Goal: Transaction & Acquisition: Obtain resource

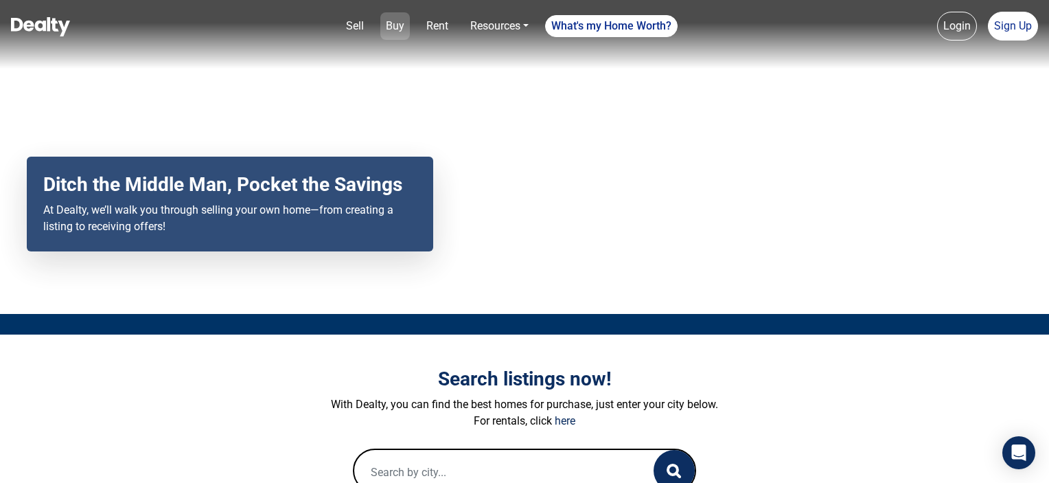
click at [400, 38] on link "Buy" at bounding box center [395, 25] width 30 height 27
click at [429, 22] on link "Rent" at bounding box center [437, 25] width 33 height 27
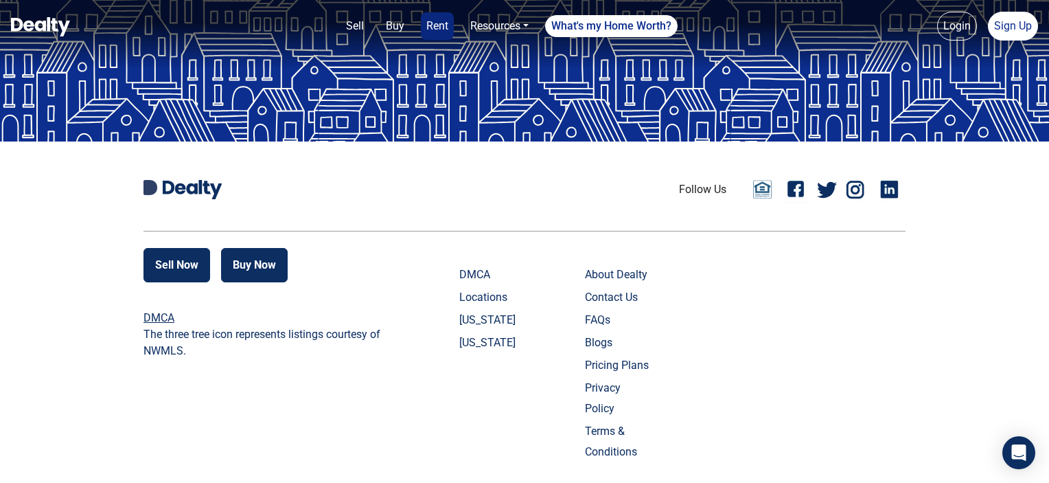
scroll to position [3089, 0]
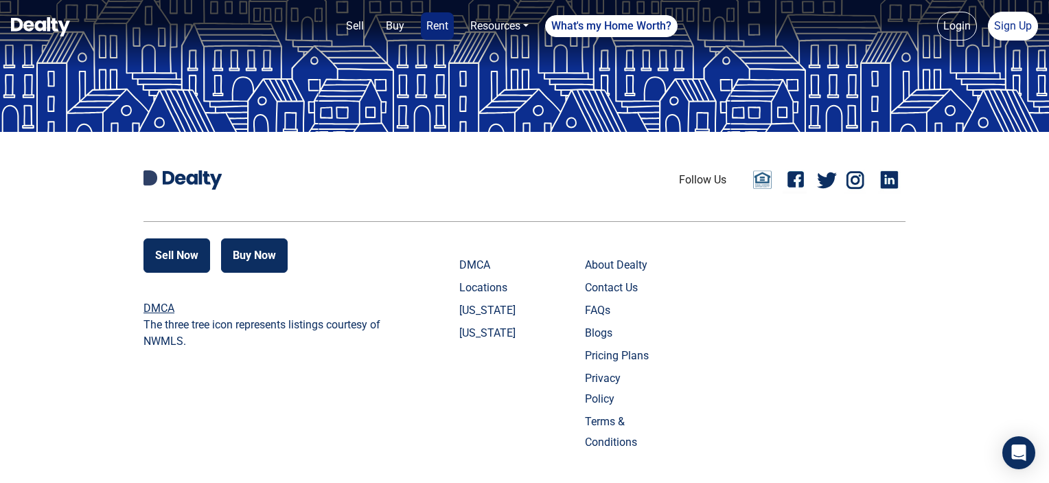
click at [630, 255] on link "About Dealty" at bounding box center [619, 265] width 68 height 21
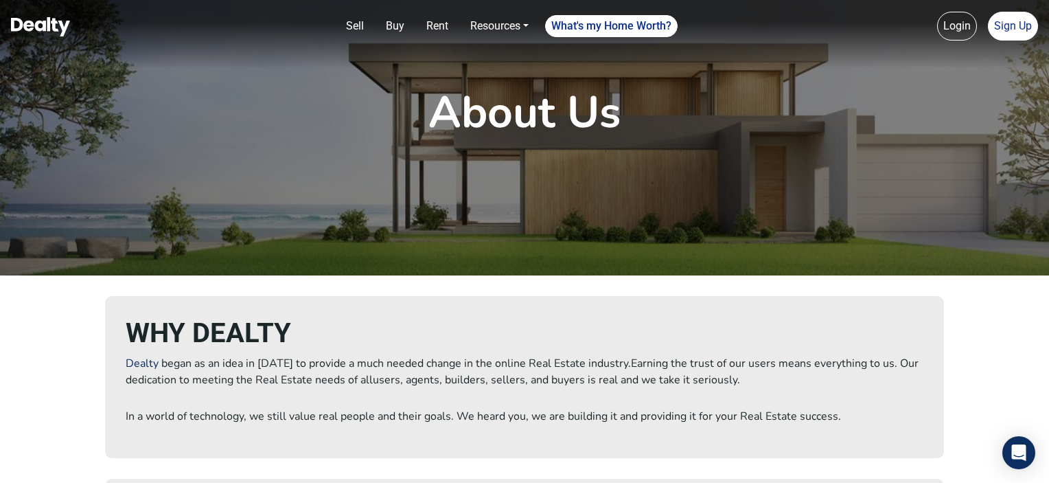
scroll to position [69, 0]
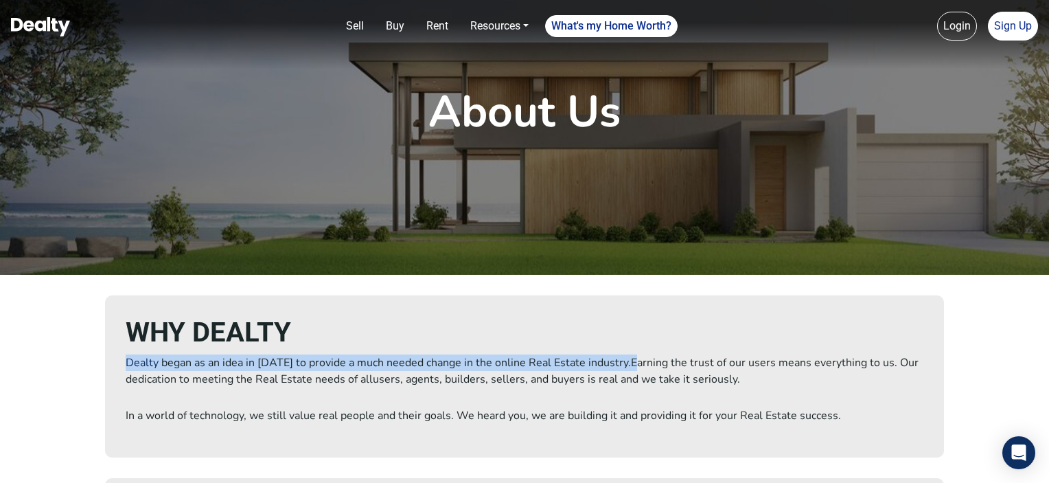
drag, startPoint x: 121, startPoint y: 362, endPoint x: 626, endPoint y: 357, distance: 505.3
click at [626, 357] on div "WHY DEALTY Dealty began as an idea in 2018 to provide a much needed change in t…" at bounding box center [524, 376] width 839 height 162
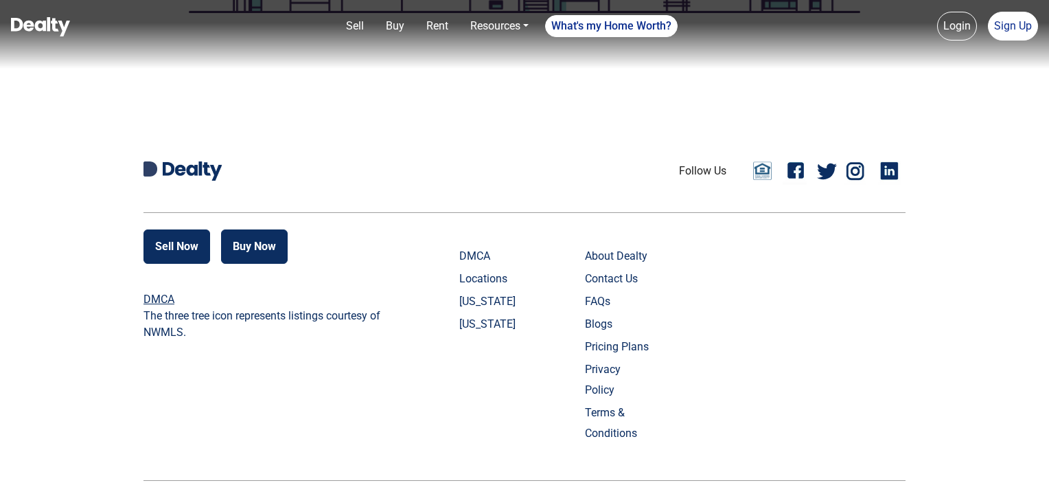
scroll to position [1481, 0]
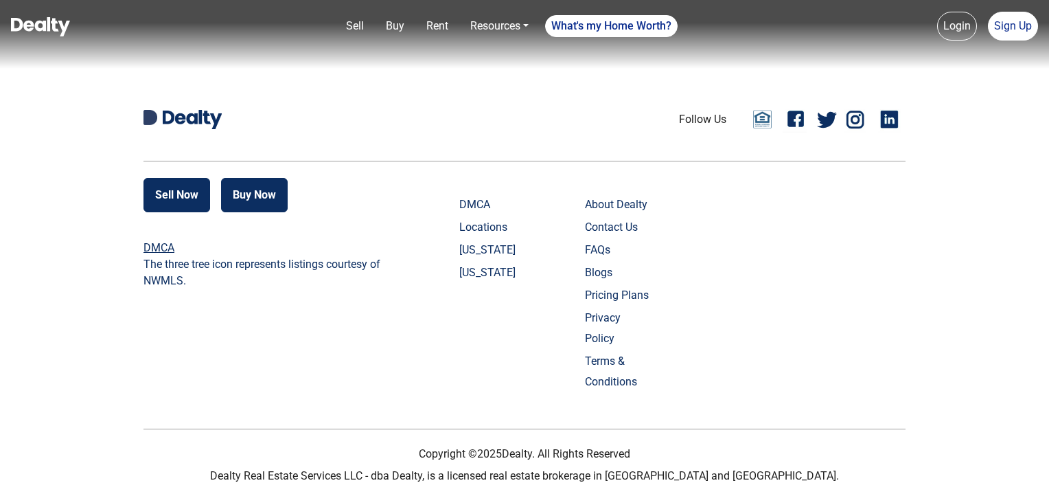
click at [747, 468] on p "Dealty Real Estate Services LLC - dba Dealty, is a licensed real estate brokera…" at bounding box center [524, 476] width 762 height 16
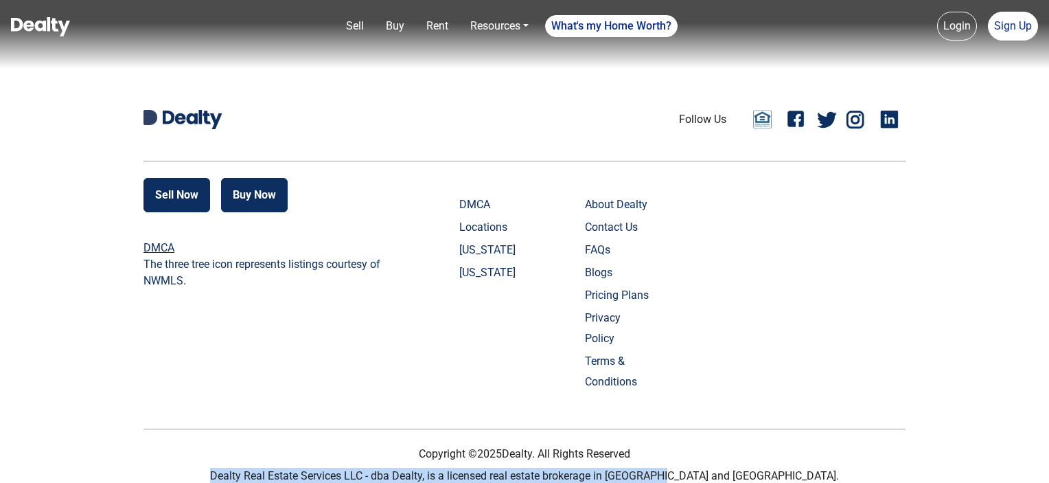
drag, startPoint x: 757, startPoint y: 457, endPoint x: 290, endPoint y: 452, distance: 467.5
click at [290, 468] on p "Dealty Real Estate Services LLC - dba Dealty, is a licensed real estate brokera…" at bounding box center [524, 476] width 762 height 16
copy p "Dealty Real Estate Services LLC - dba Dealty, is a licensed real estate brokera…"
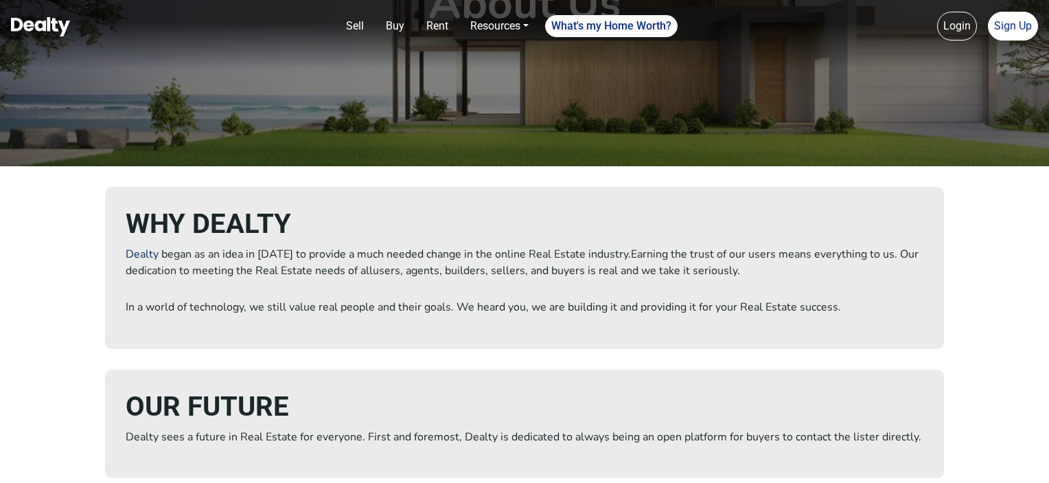
scroll to position [0, 0]
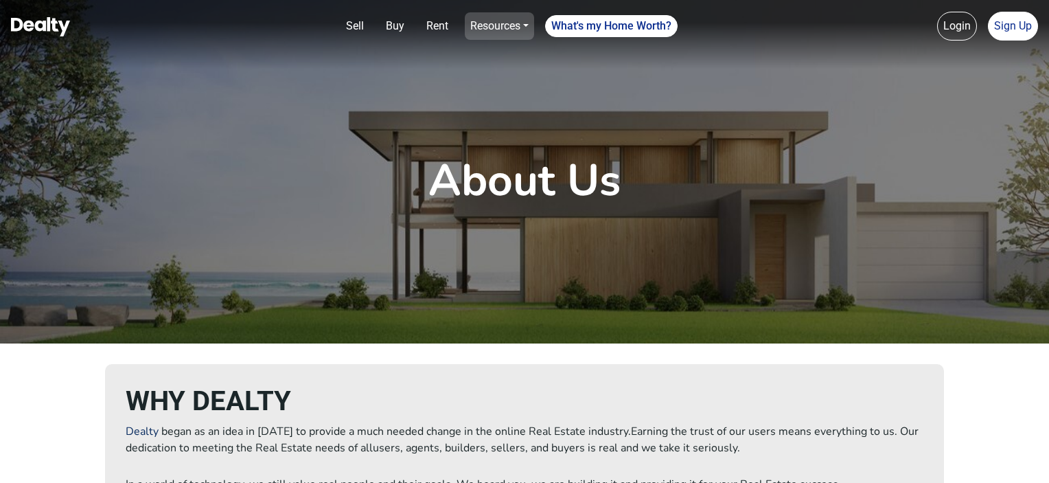
click at [500, 34] on link "Resources" at bounding box center [499, 25] width 69 height 27
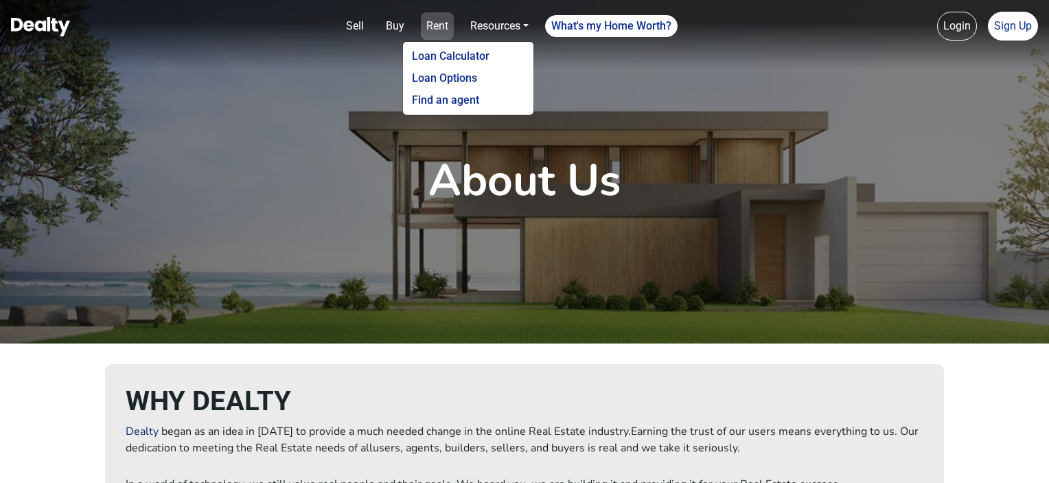
click at [429, 28] on link "Rent" at bounding box center [437, 25] width 33 height 27
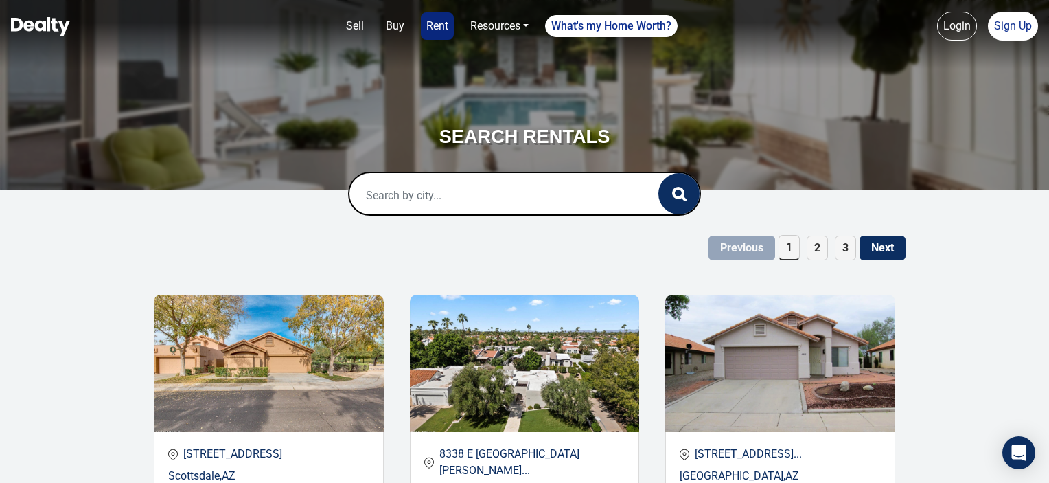
scroll to position [206, 0]
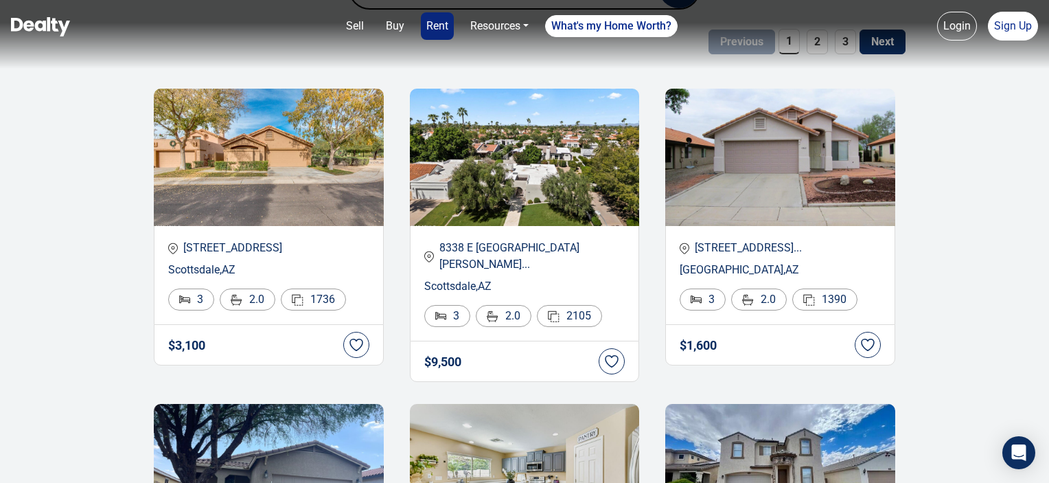
drag, startPoint x: 925, startPoint y: 292, endPoint x: 1038, endPoint y: 390, distance: 148.9
click at [530, 186] on img at bounding box center [525, 157] width 230 height 137
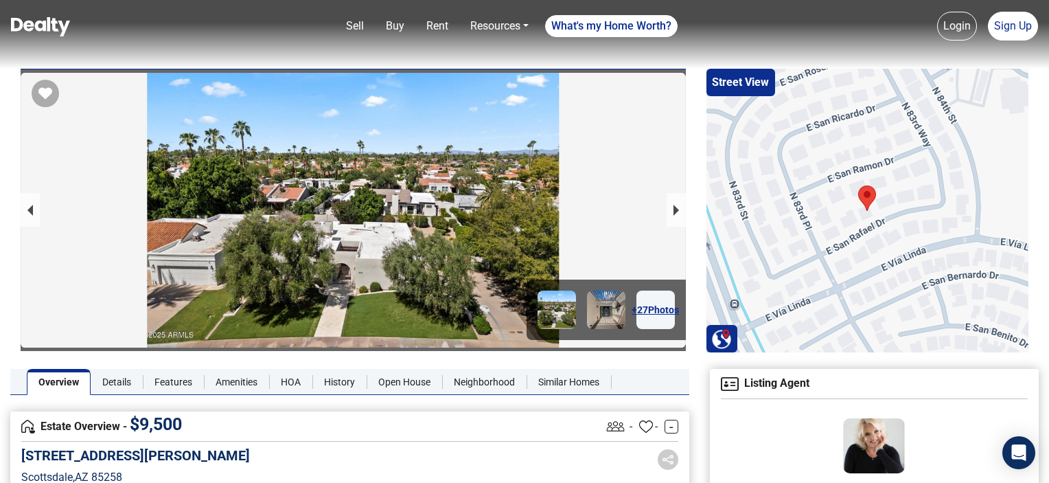
scroll to position [412, 0]
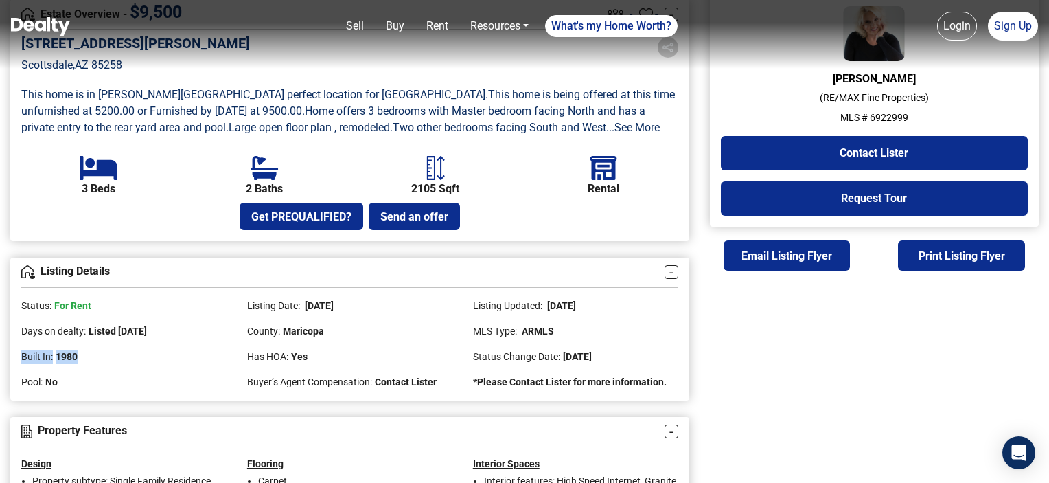
drag, startPoint x: 100, startPoint y: 336, endPoint x: 566, endPoint y: 318, distance: 465.8
click at [566, 318] on div "Status: For Rent Listing Date: [DATE] Listing Updated: [DATE] Days on dealty: L…" at bounding box center [350, 339] width 678 height 102
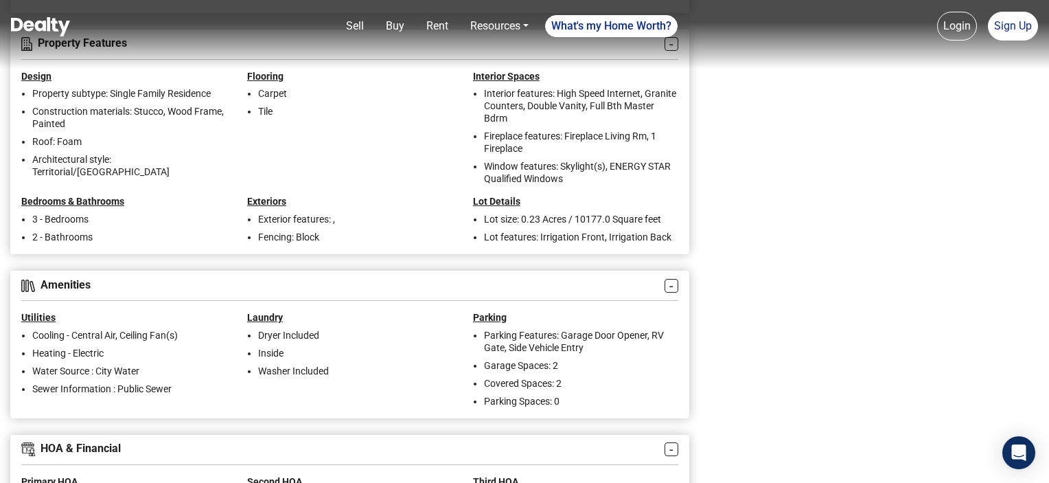
scroll to position [69, 0]
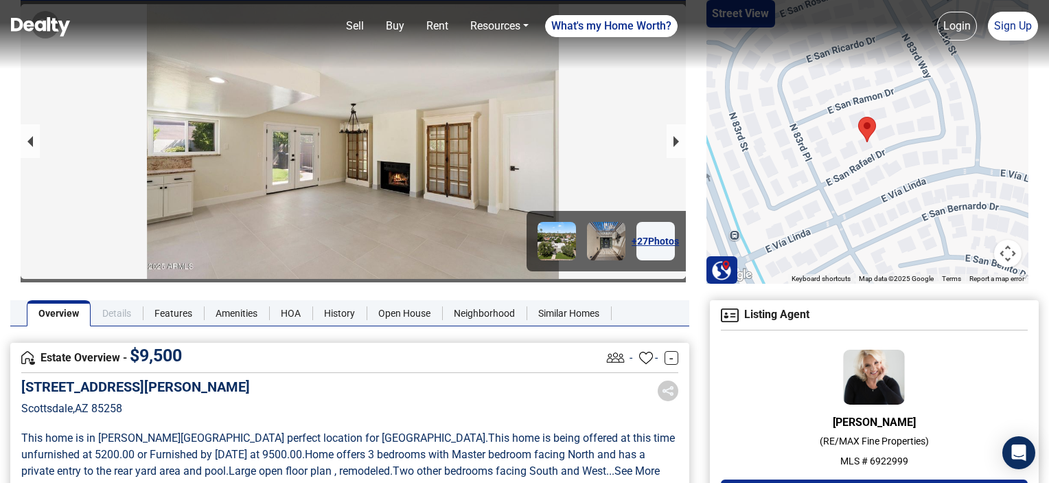
click at [119, 321] on link "Details" at bounding box center [117, 313] width 52 height 26
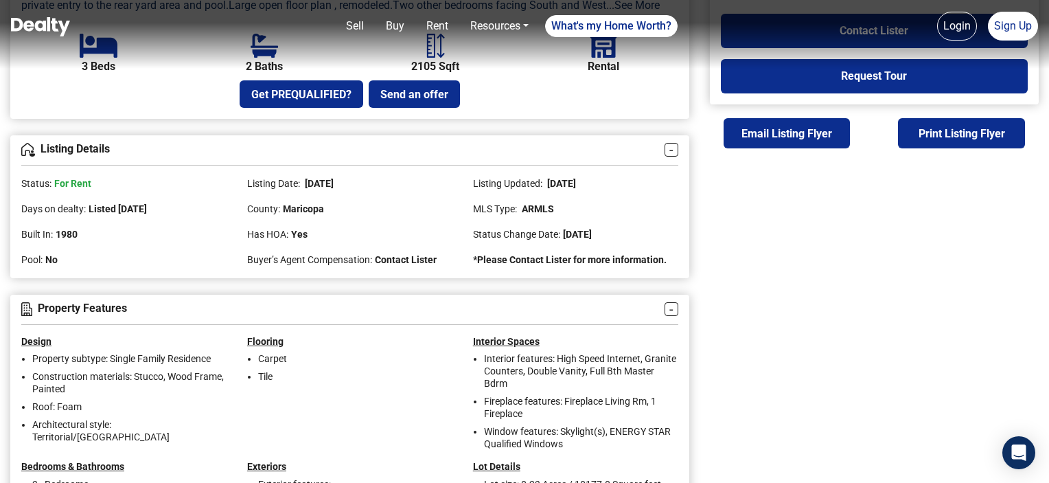
scroll to position [540, 0]
